Goal: Task Accomplishment & Management: Use online tool/utility

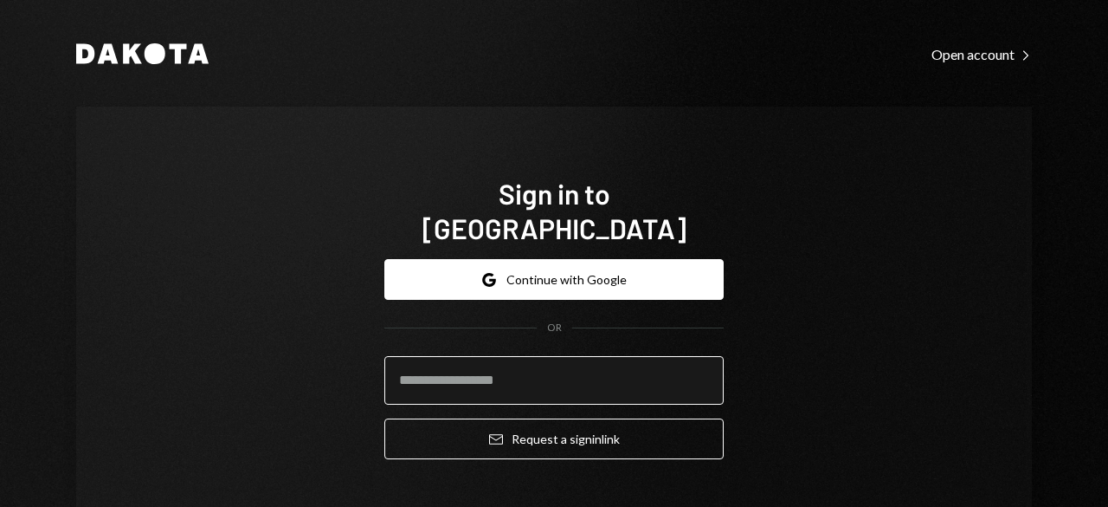
click at [414, 356] on input "email" at bounding box center [553, 380] width 339 height 48
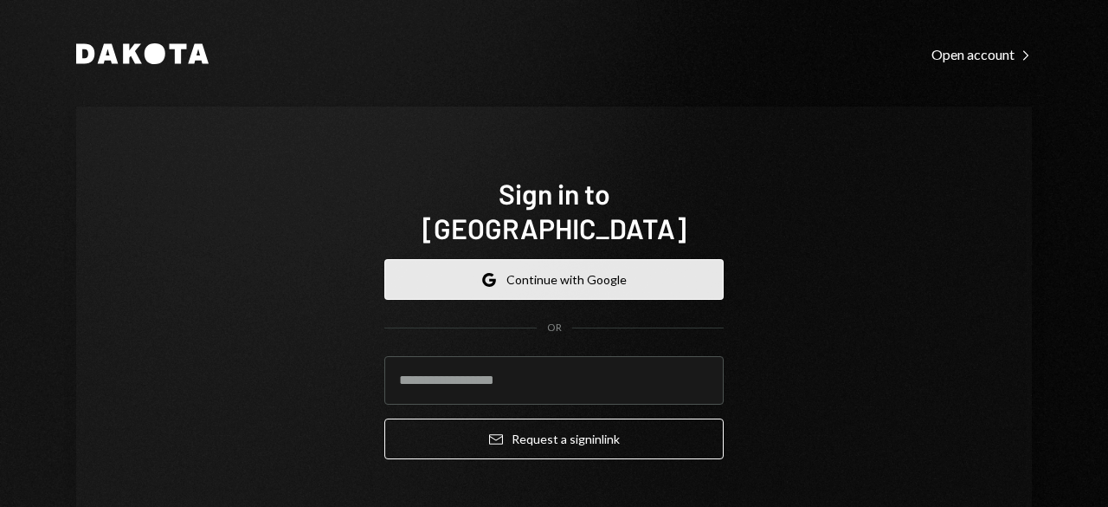
type input "**********"
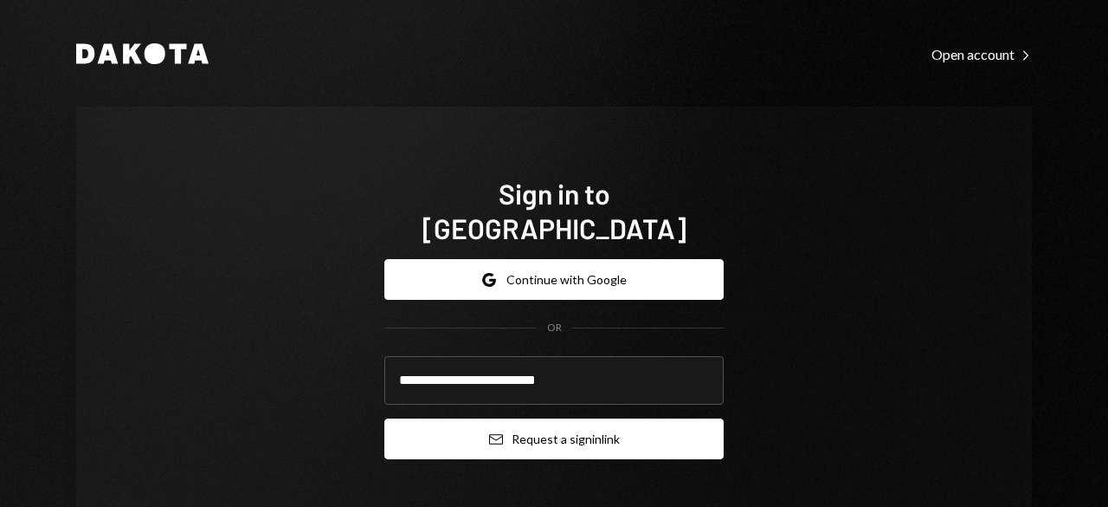
click at [417, 418] on button "Email Request a sign in link" at bounding box center [553, 438] width 339 height 41
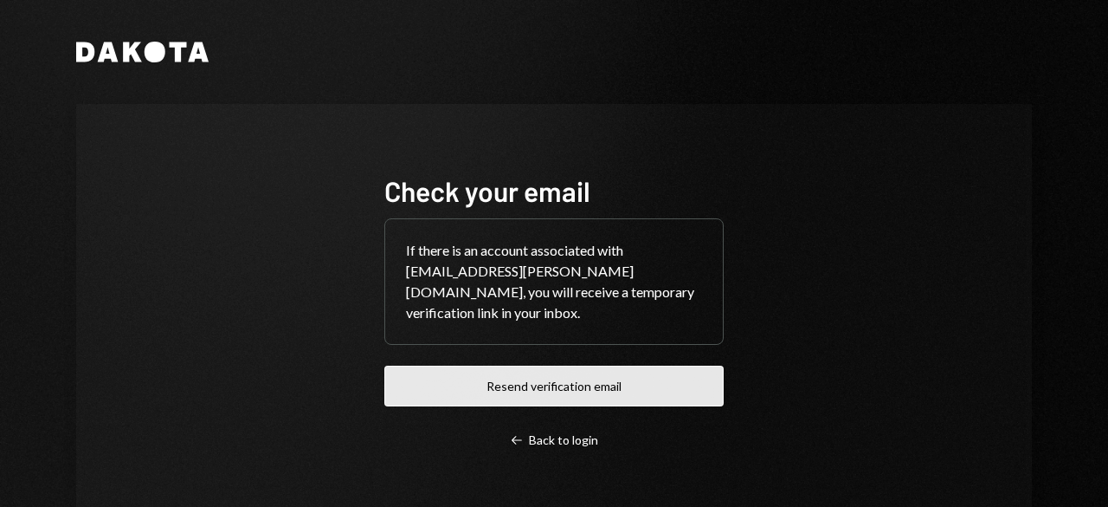
click at [443, 372] on button "Resend verification email" at bounding box center [553, 385] width 339 height 41
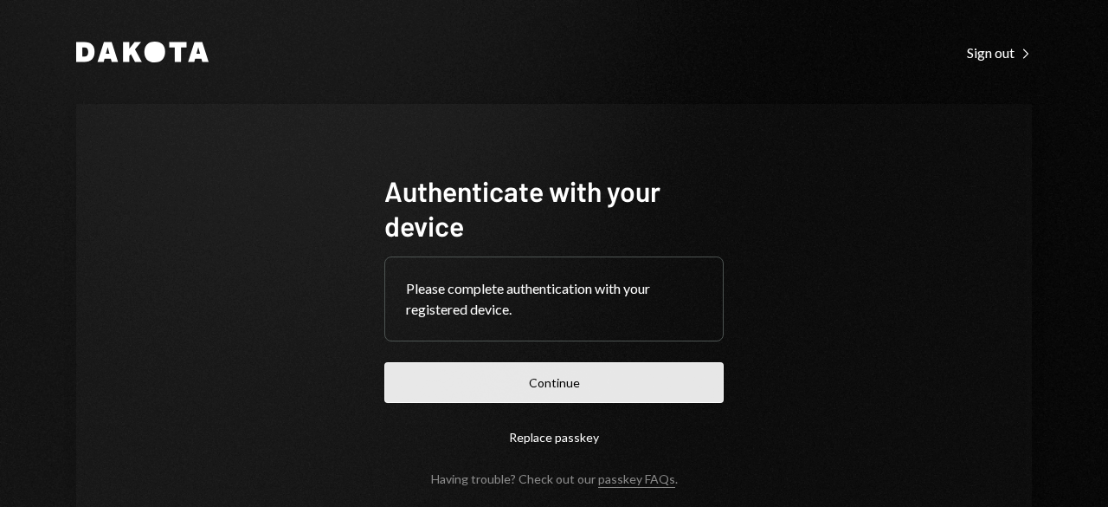
click at [518, 398] on button "Continue" at bounding box center [553, 382] width 339 height 41
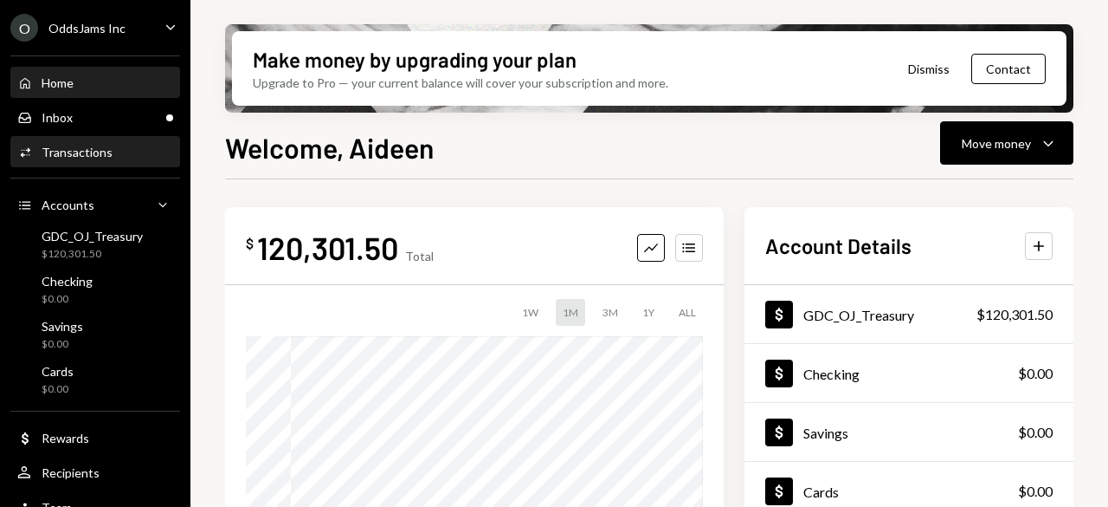
click at [90, 163] on div "Activities Transactions" at bounding box center [95, 152] width 156 height 29
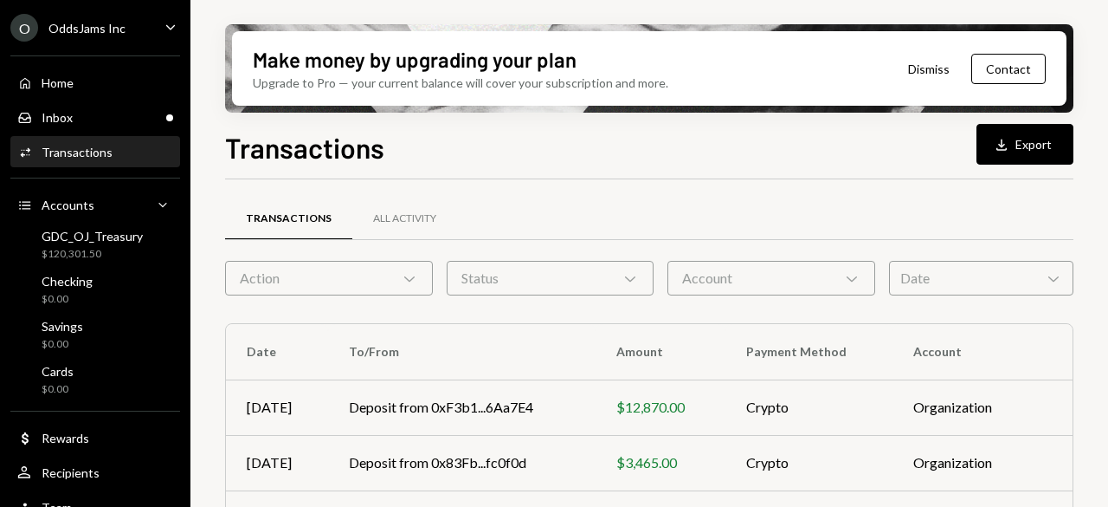
click at [300, 289] on div "Action Chevron Down" at bounding box center [329, 278] width 208 height 35
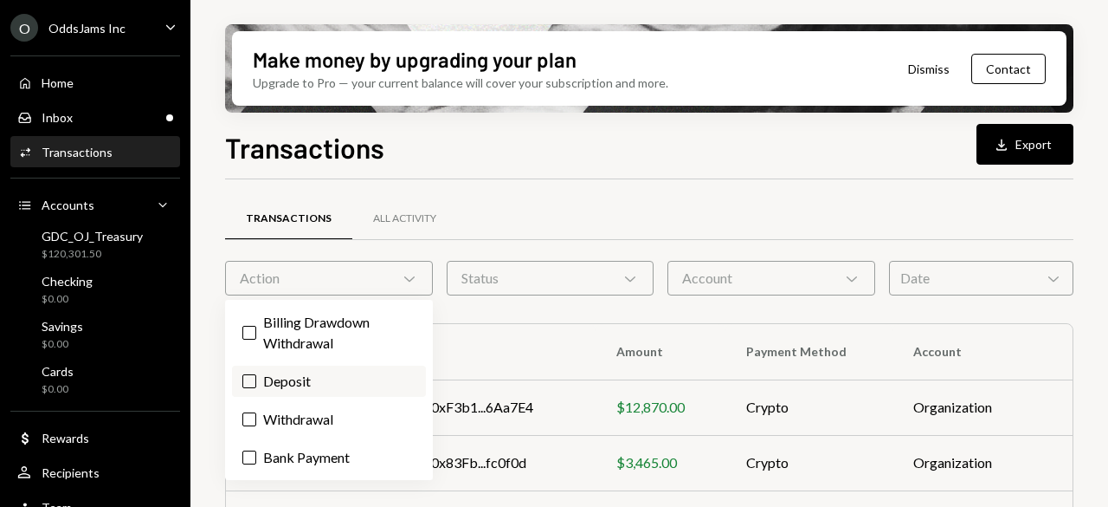
click at [296, 376] on label "Deposit" at bounding box center [329, 380] width 194 height 31
click at [256, 376] on button "Deposit" at bounding box center [249, 381] width 14 height 14
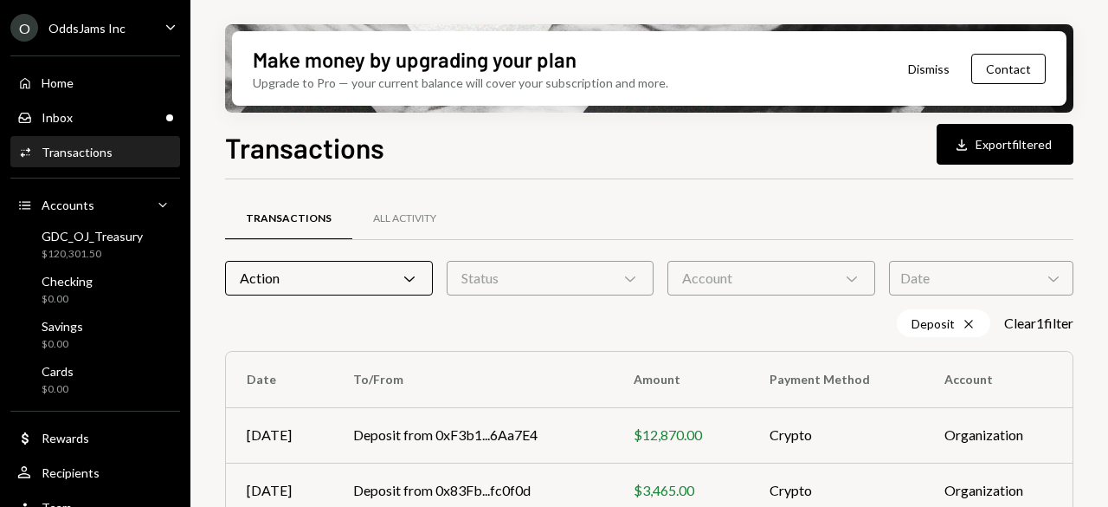
click at [1005, 280] on div "Date Chevron Down" at bounding box center [981, 278] width 184 height 35
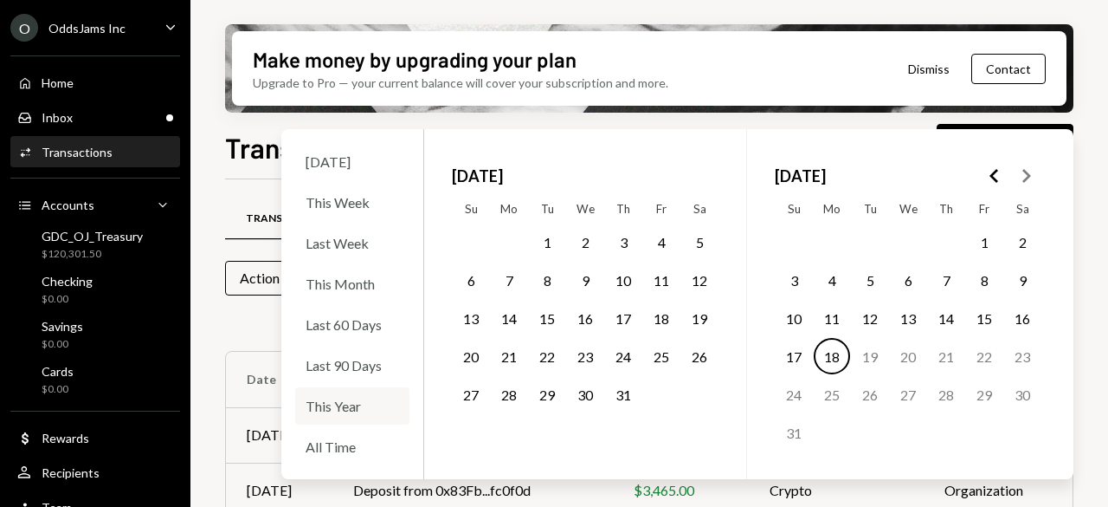
click at [334, 415] on div "This Year" at bounding box center [352, 405] width 114 height 37
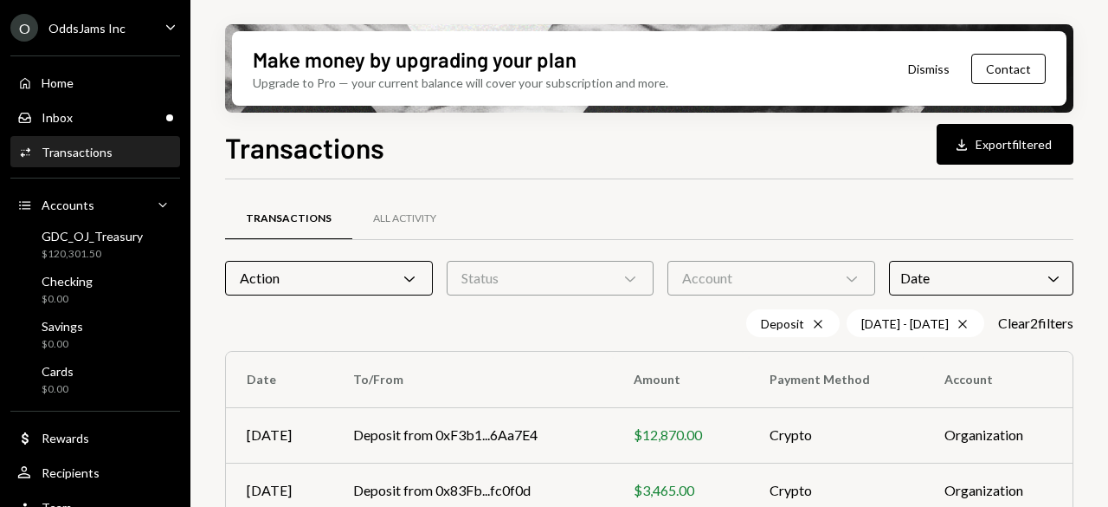
click at [1096, 158] on div "Make money by upgrading your plan Upgrade to Pro — your current balance will co…" at bounding box center [650, 253] width 918 height 507
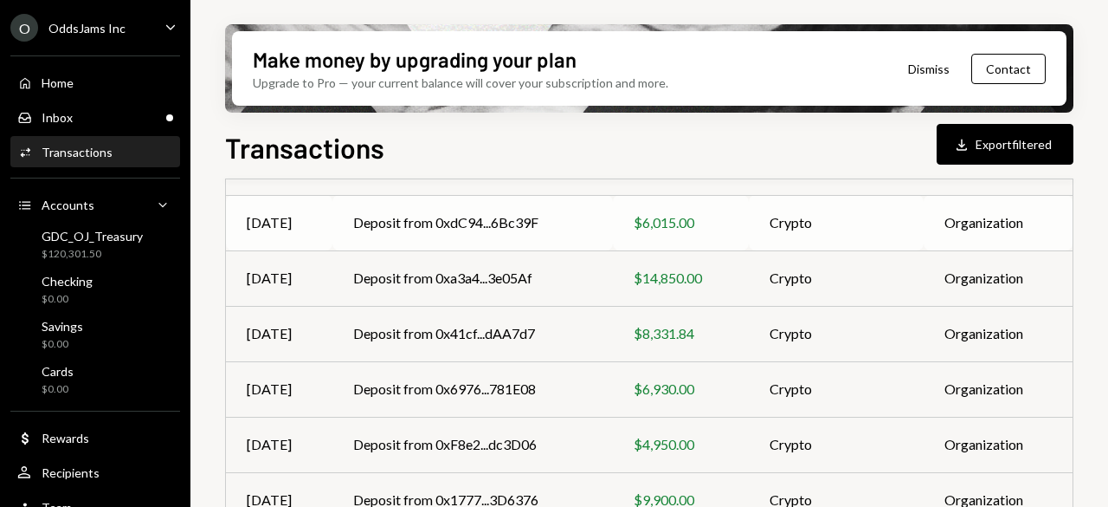
scroll to position [506, 0]
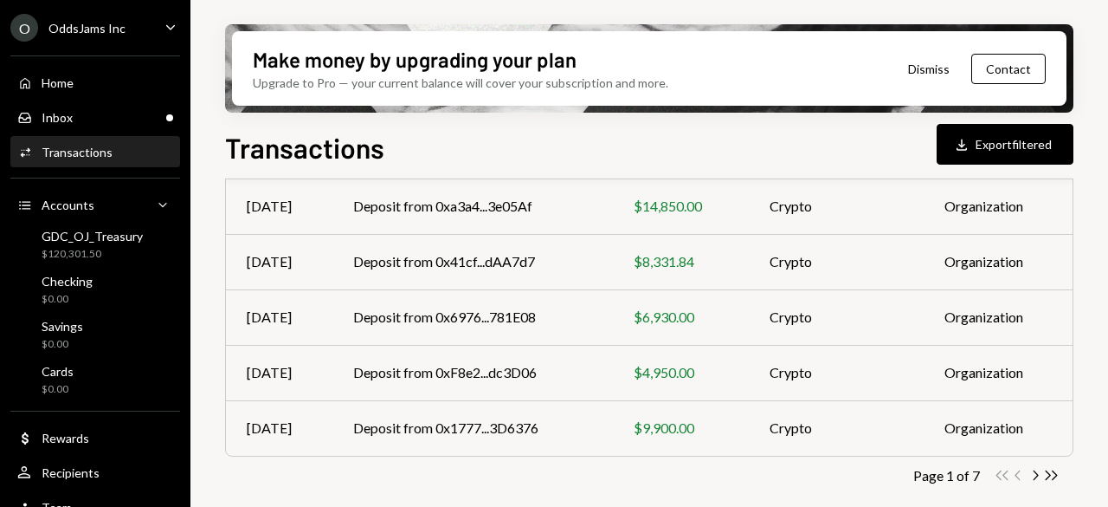
click at [992, 152] on button "Download Export filtered" at bounding box center [1005, 144] width 137 height 41
